Goal: Complete application form

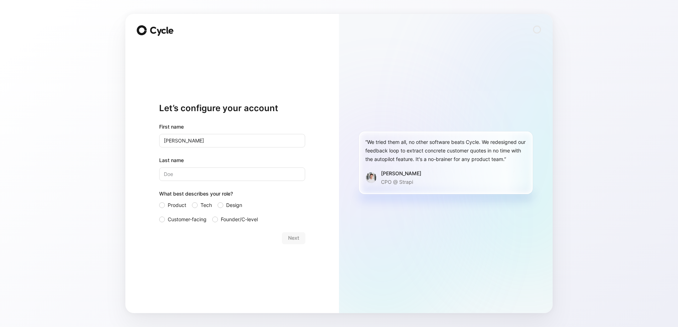
type input "[PERSON_NAME]"
click at [164, 217] on label "Customer-facing" at bounding box center [182, 219] width 47 height 9
click at [159, 215] on input "Customer-facing" at bounding box center [159, 215] width 0 height 0
click at [296, 239] on span "Next" at bounding box center [293, 238] width 11 height 9
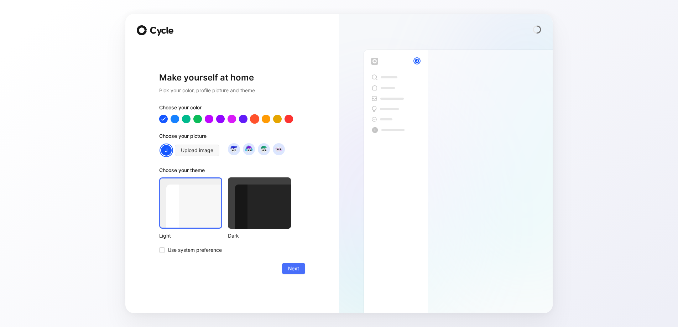
click at [255, 122] on div at bounding box center [254, 118] width 9 height 9
click at [295, 268] on span "Next" at bounding box center [293, 268] width 11 height 9
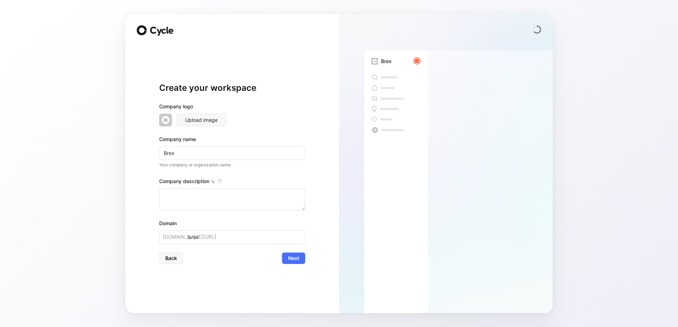
type textarea "Brex is a financial technology company founded in [DATE] by [PERSON_NAME] and […"
